Goal: Task Accomplishment & Management: Use online tool/utility

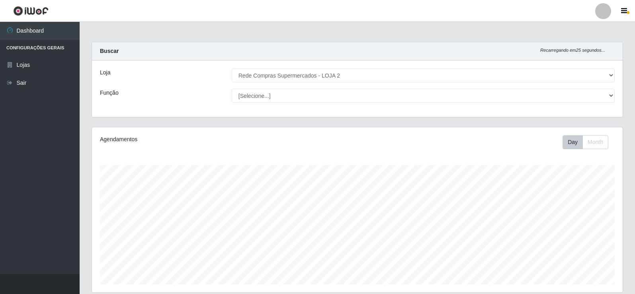
select select "161"
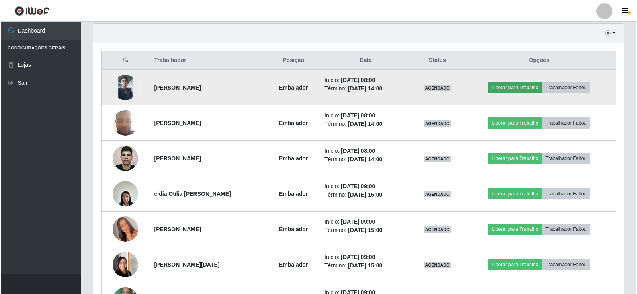
scroll to position [165, 531]
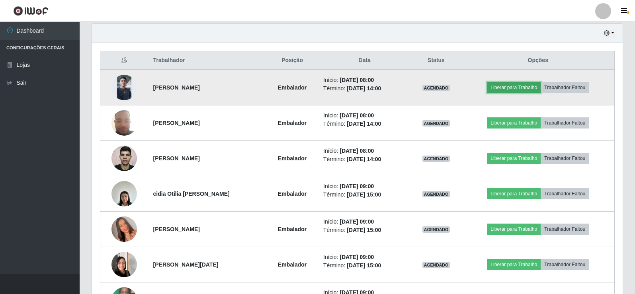
click at [508, 88] on button "Liberar para Trabalho" at bounding box center [514, 87] width 54 height 11
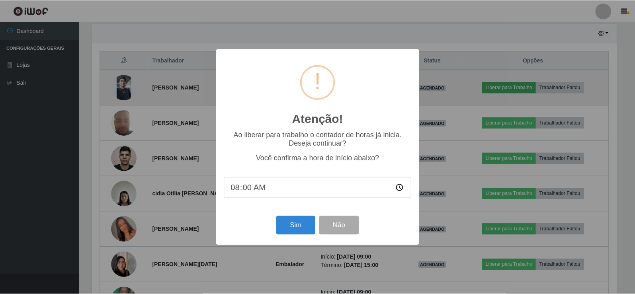
scroll to position [165, 527]
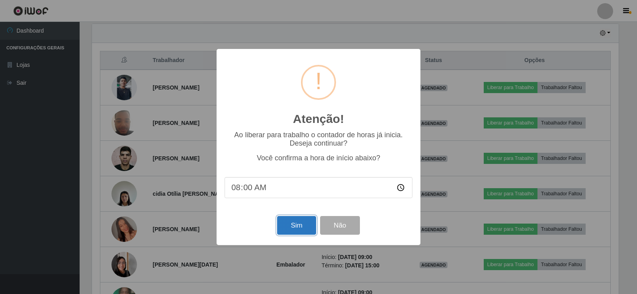
click at [288, 225] on button "Sim" at bounding box center [296, 225] width 39 height 19
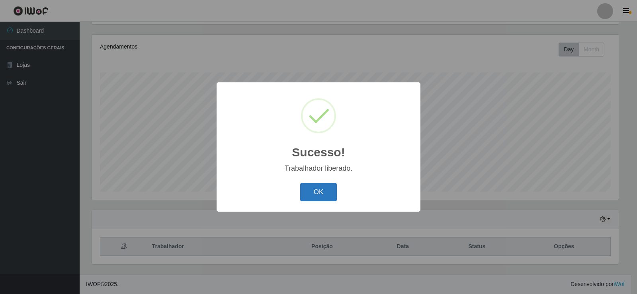
click at [320, 187] on button "OK" at bounding box center [318, 192] width 37 height 19
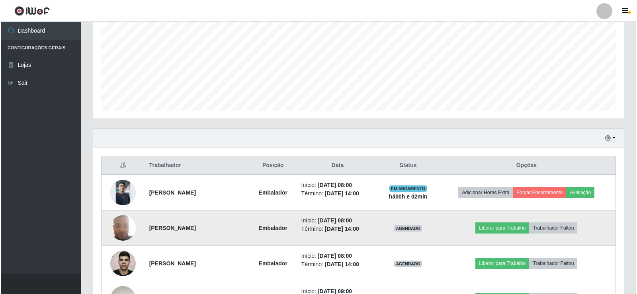
scroll to position [212, 0]
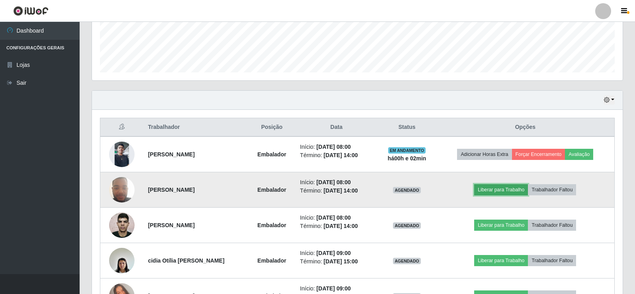
click at [502, 191] on button "Liberar para Trabalho" at bounding box center [501, 189] width 54 height 11
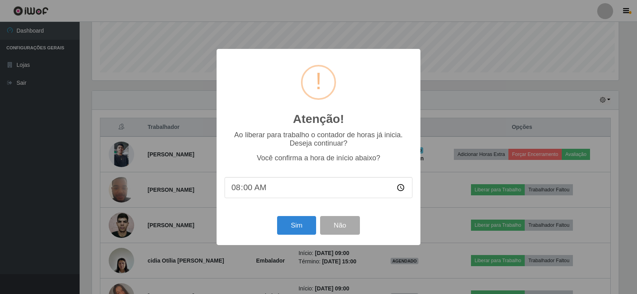
scroll to position [165, 527]
click at [303, 220] on button "Sim" at bounding box center [296, 225] width 39 height 19
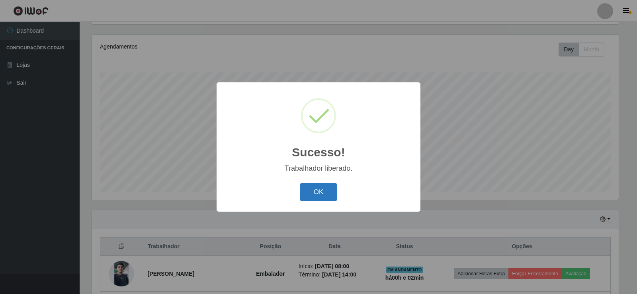
click at [313, 188] on button "OK" at bounding box center [318, 192] width 37 height 19
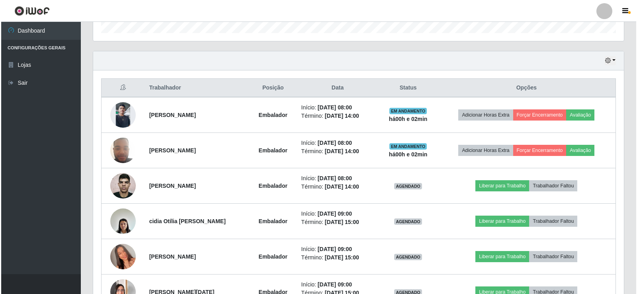
scroll to position [252, 0]
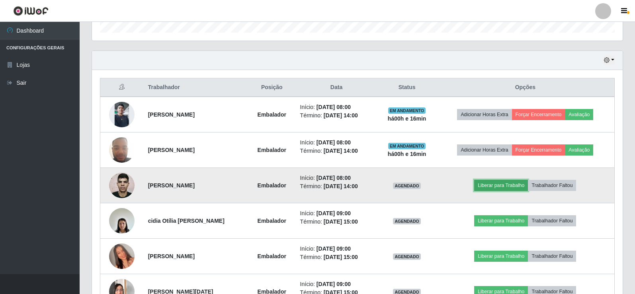
click at [503, 185] on button "Liberar para Trabalho" at bounding box center [501, 185] width 54 height 11
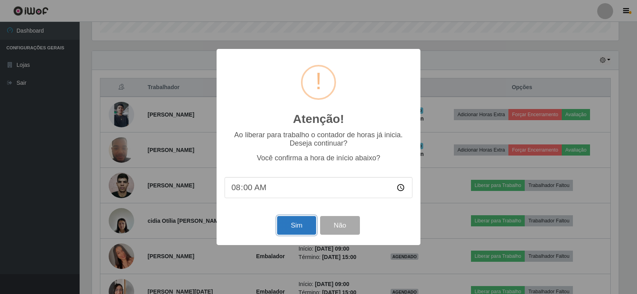
click at [296, 222] on button "Sim" at bounding box center [296, 225] width 39 height 19
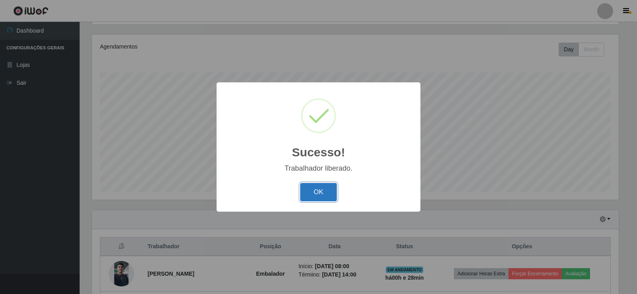
click at [318, 195] on button "OK" at bounding box center [318, 192] width 37 height 19
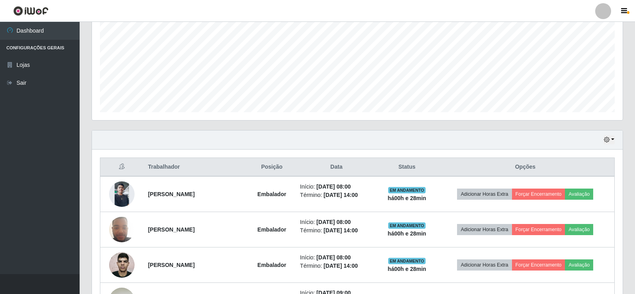
scroll to position [212, 0]
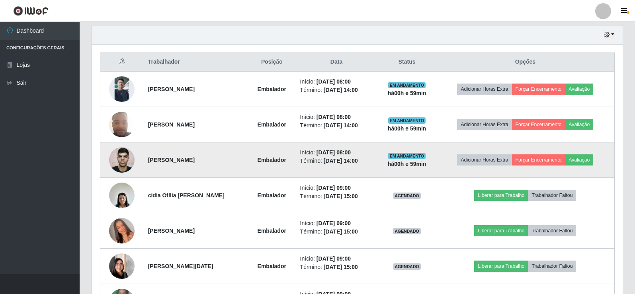
scroll to position [292, 0]
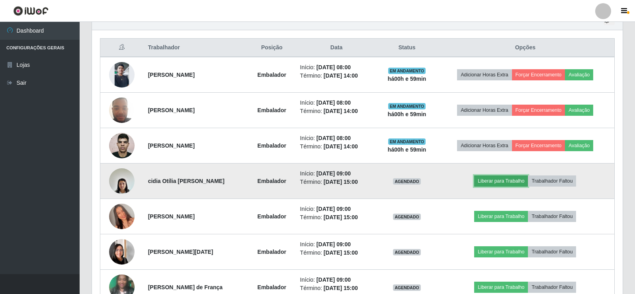
click at [517, 177] on button "Liberar para Trabalho" at bounding box center [501, 181] width 54 height 11
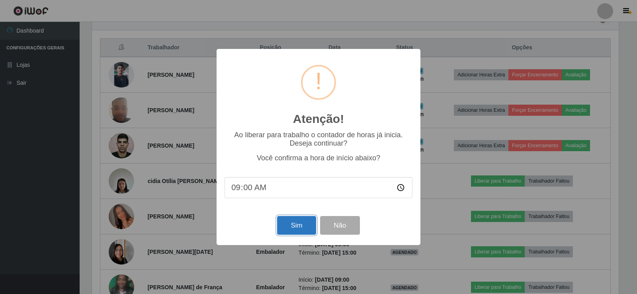
click at [294, 230] on button "Sim" at bounding box center [296, 225] width 39 height 19
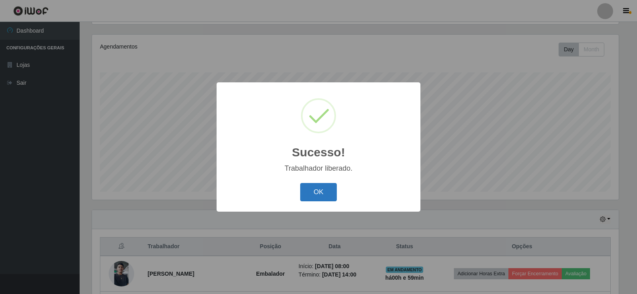
click at [328, 191] on button "OK" at bounding box center [318, 192] width 37 height 19
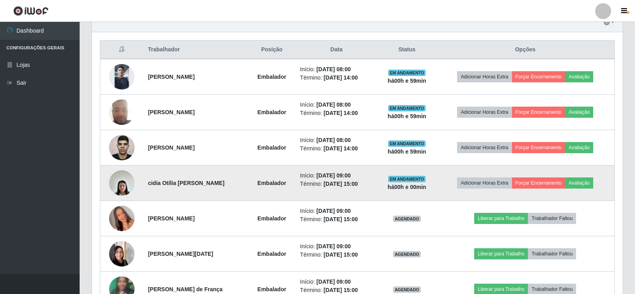
scroll to position [292, 0]
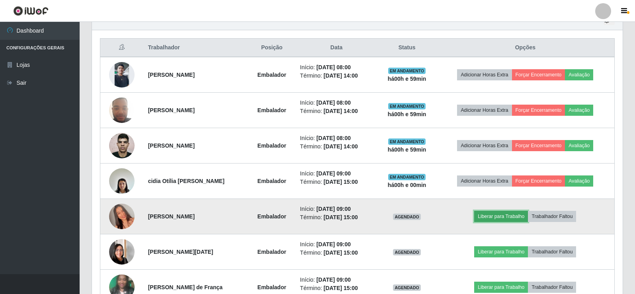
click at [493, 216] on button "Liberar para Trabalho" at bounding box center [501, 216] width 54 height 11
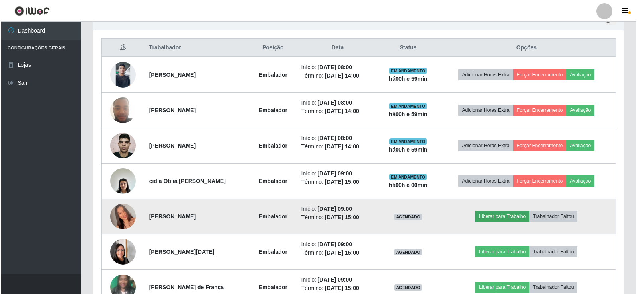
scroll to position [165, 527]
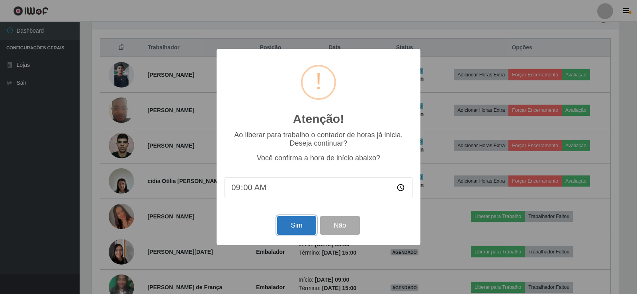
click at [287, 226] on button "Sim" at bounding box center [296, 225] width 39 height 19
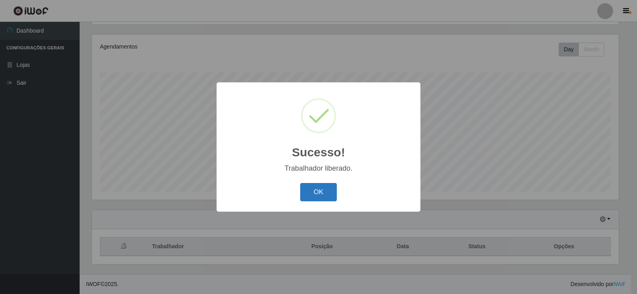
click at [324, 190] on button "OK" at bounding box center [318, 192] width 37 height 19
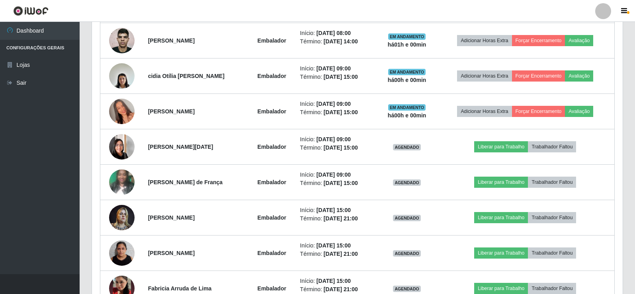
scroll to position [411, 0]
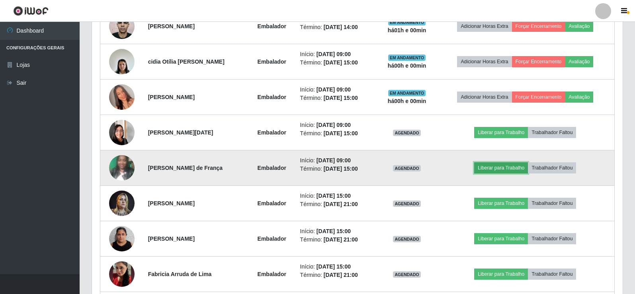
click at [511, 169] on button "Liberar para Trabalho" at bounding box center [501, 167] width 54 height 11
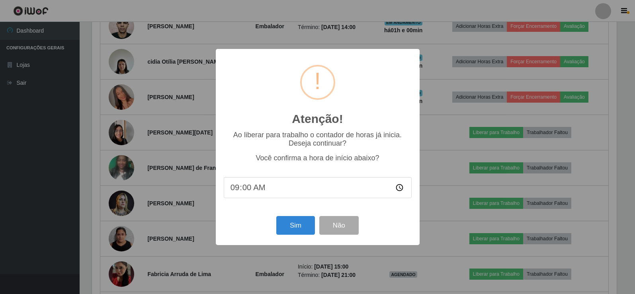
scroll to position [165, 527]
click at [294, 229] on button "Sim" at bounding box center [296, 225] width 39 height 19
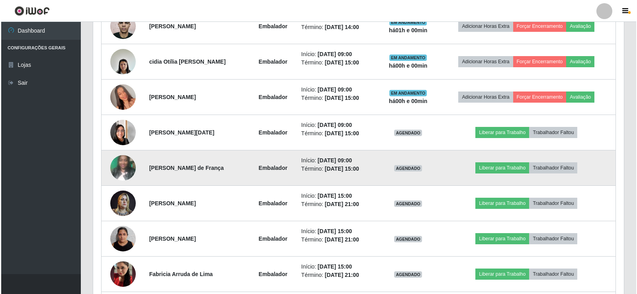
scroll to position [0, 0]
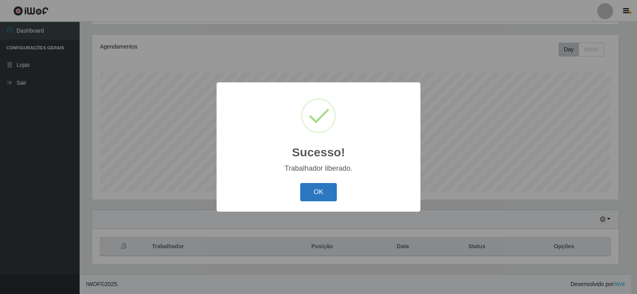
click at [329, 192] on button "OK" at bounding box center [318, 192] width 37 height 19
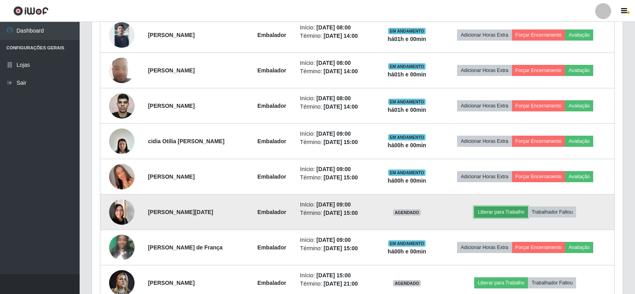
click at [487, 212] on button "Liberar para Trabalho" at bounding box center [501, 212] width 54 height 11
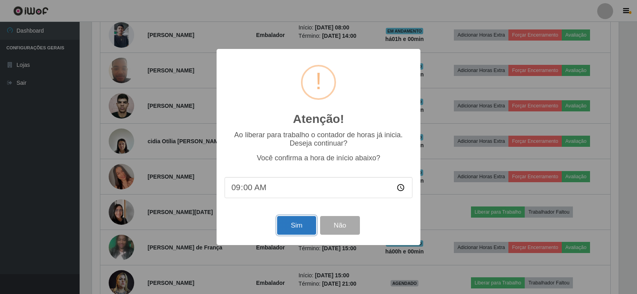
click at [298, 224] on button "Sim" at bounding box center [296, 225] width 39 height 19
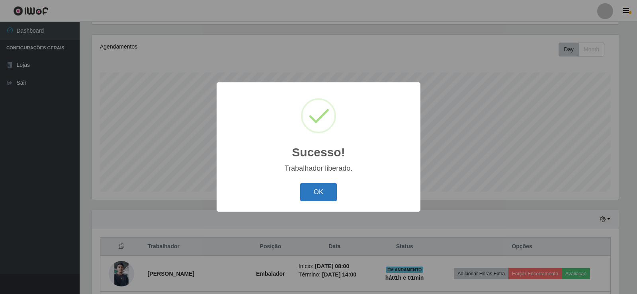
click at [328, 191] on button "OK" at bounding box center [318, 192] width 37 height 19
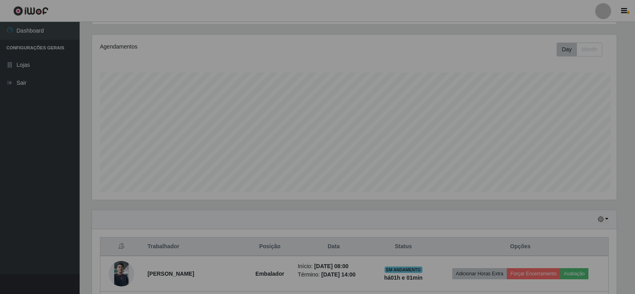
scroll to position [165, 531]
